Goal: Find specific fact: Find specific fact

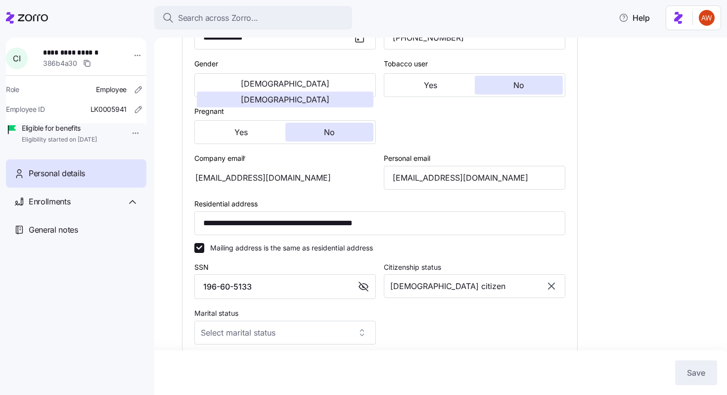
scroll to position [30, 0]
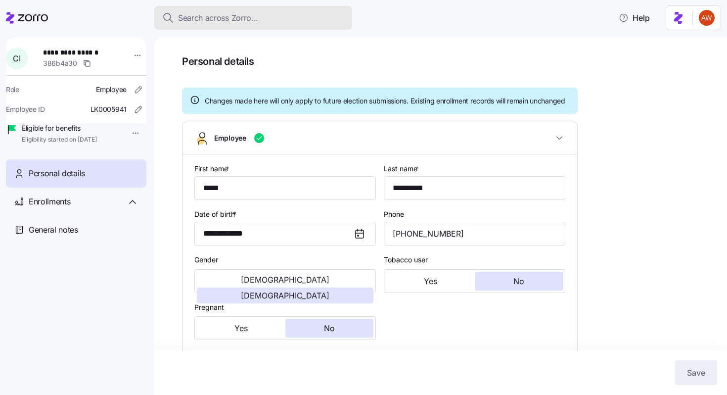
click at [226, 13] on span "Search across Zorro..." at bounding box center [218, 18] width 80 height 12
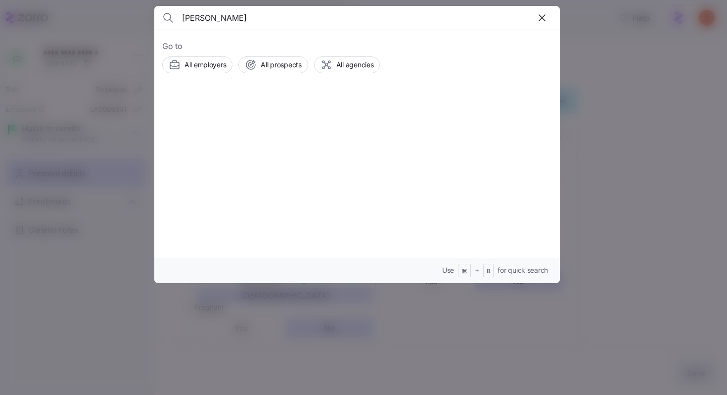
type input "margaret lawless"
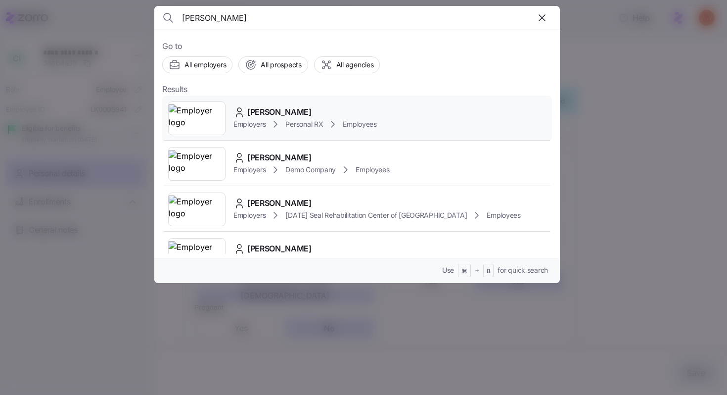
click at [270, 118] on span "[PERSON_NAME]" at bounding box center [279, 112] width 64 height 12
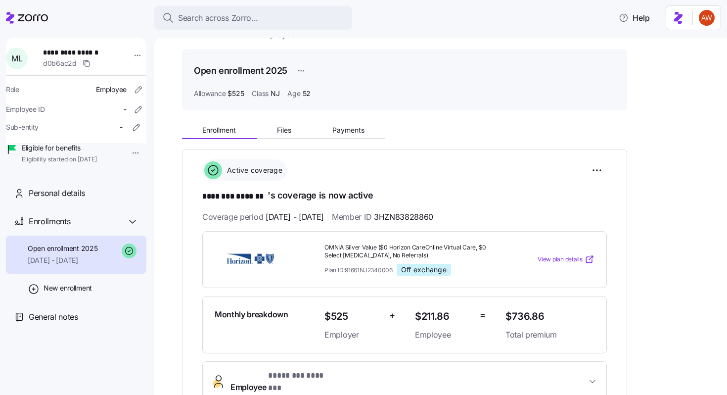
scroll to position [26, 0]
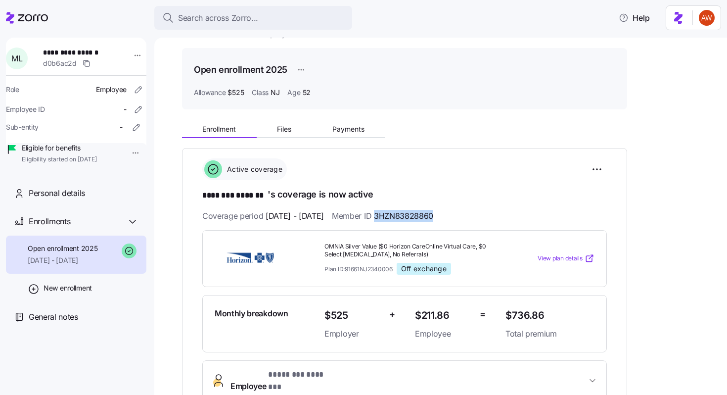
drag, startPoint x: 405, startPoint y: 216, endPoint x: 471, endPoint y: 215, distance: 66.3
click at [471, 215] on div "Coverage period [DATE] - [DATE] Member ID 3HZN83828860" at bounding box center [404, 216] width 405 height 12
copy span "3HZN83828860"
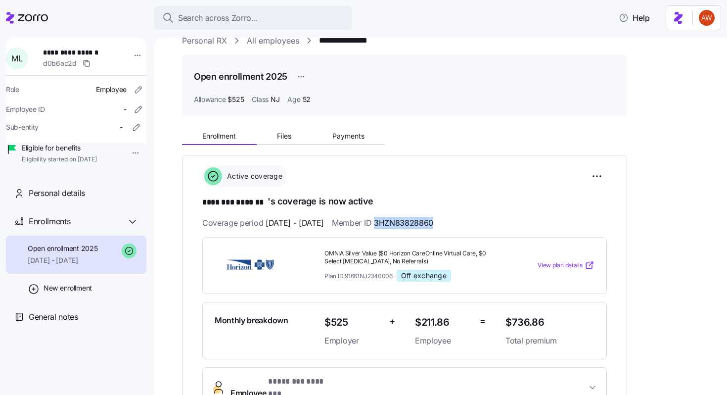
scroll to position [0, 0]
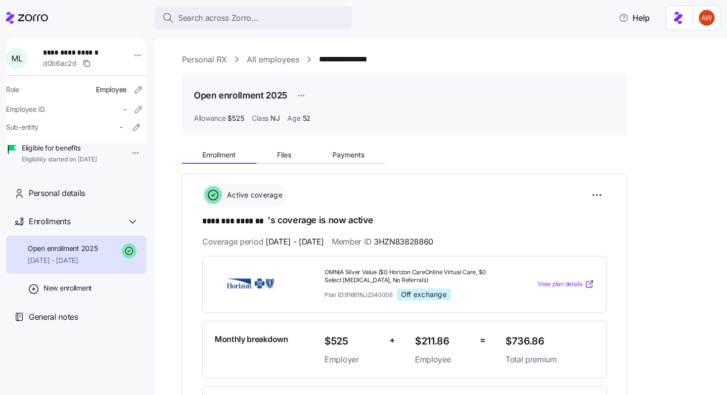
click at [360, 241] on div "Coverage period [DATE] - [DATE] Member ID 3HZN83828860" at bounding box center [404, 242] width 405 height 12
drag, startPoint x: 361, startPoint y: 240, endPoint x: 473, endPoint y: 244, distance: 112.4
click at [473, 244] on div "Coverage period [DATE] - [DATE] Member ID 3HZN83828860" at bounding box center [404, 242] width 405 height 12
copy span "Member ID 3HZN83828860"
